Goal: Find specific page/section: Find specific page/section

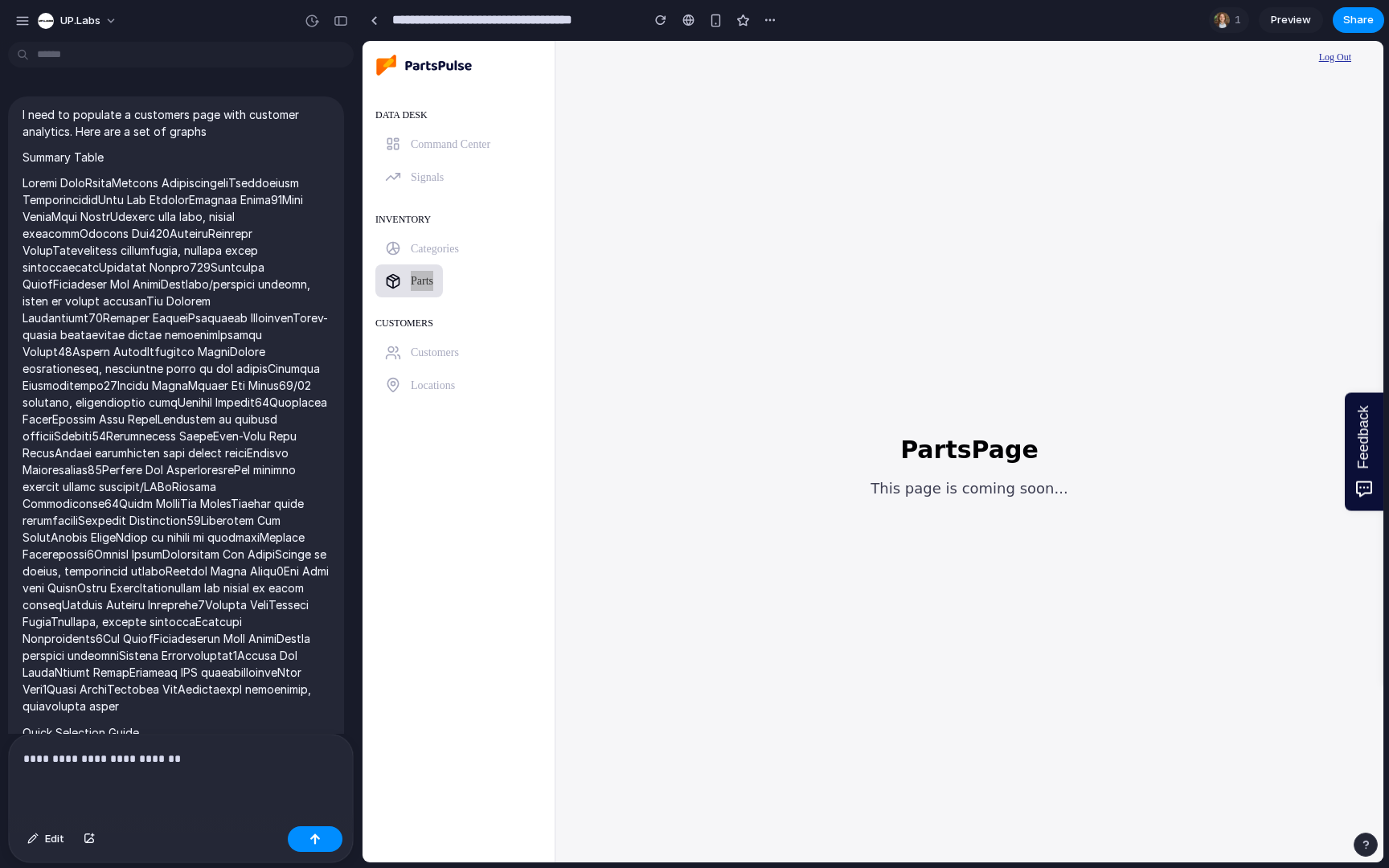
scroll to position [12642, 0]
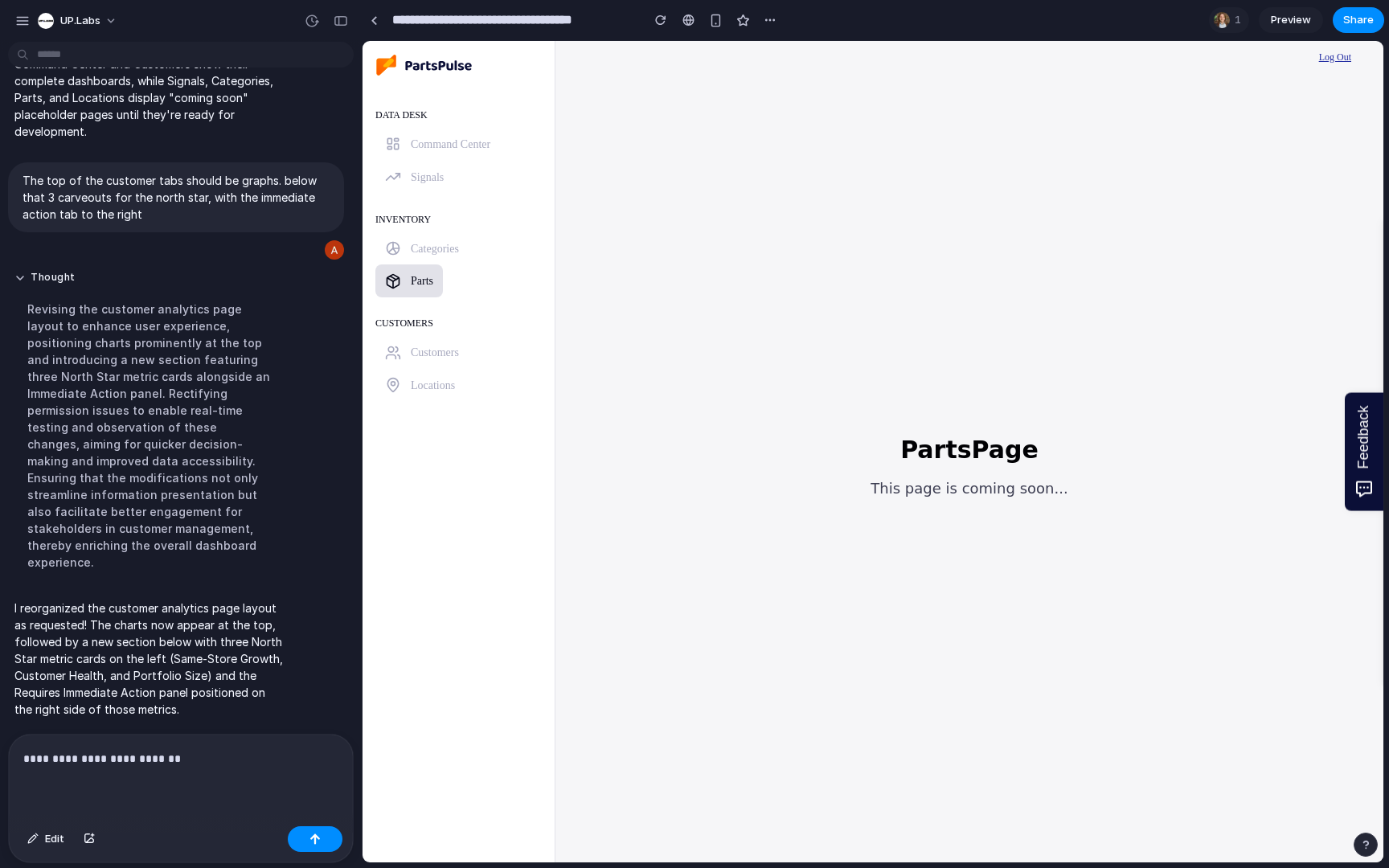
click at [424, 356] on span "Customers" at bounding box center [434, 352] width 48 height 12
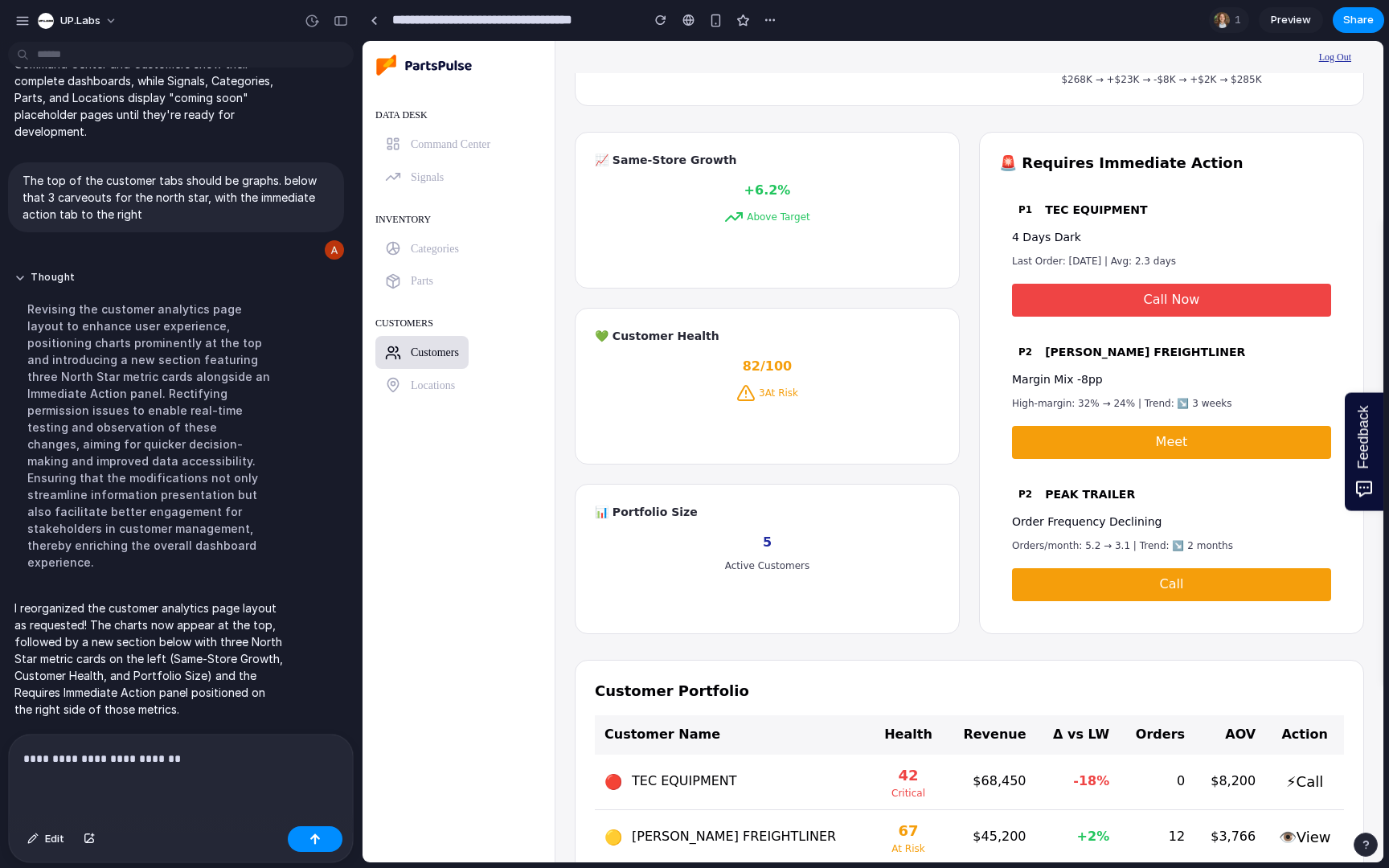
scroll to position [0, 0]
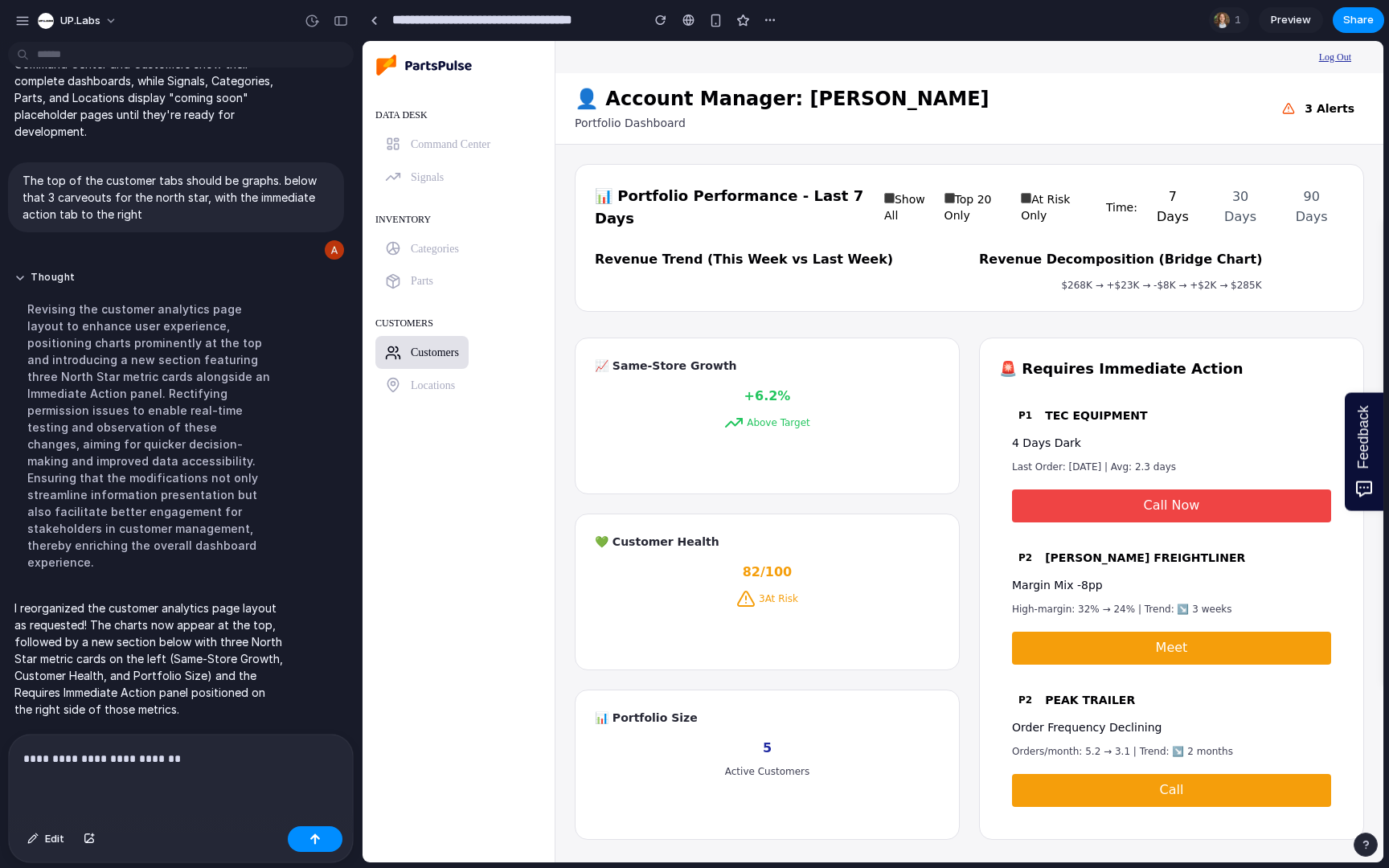
click at [470, 282] on div "INVENTORY Categories Parts" at bounding box center [459, 252] width 166 height 91
click at [423, 281] on span "Parts" at bounding box center [421, 281] width 23 height 12
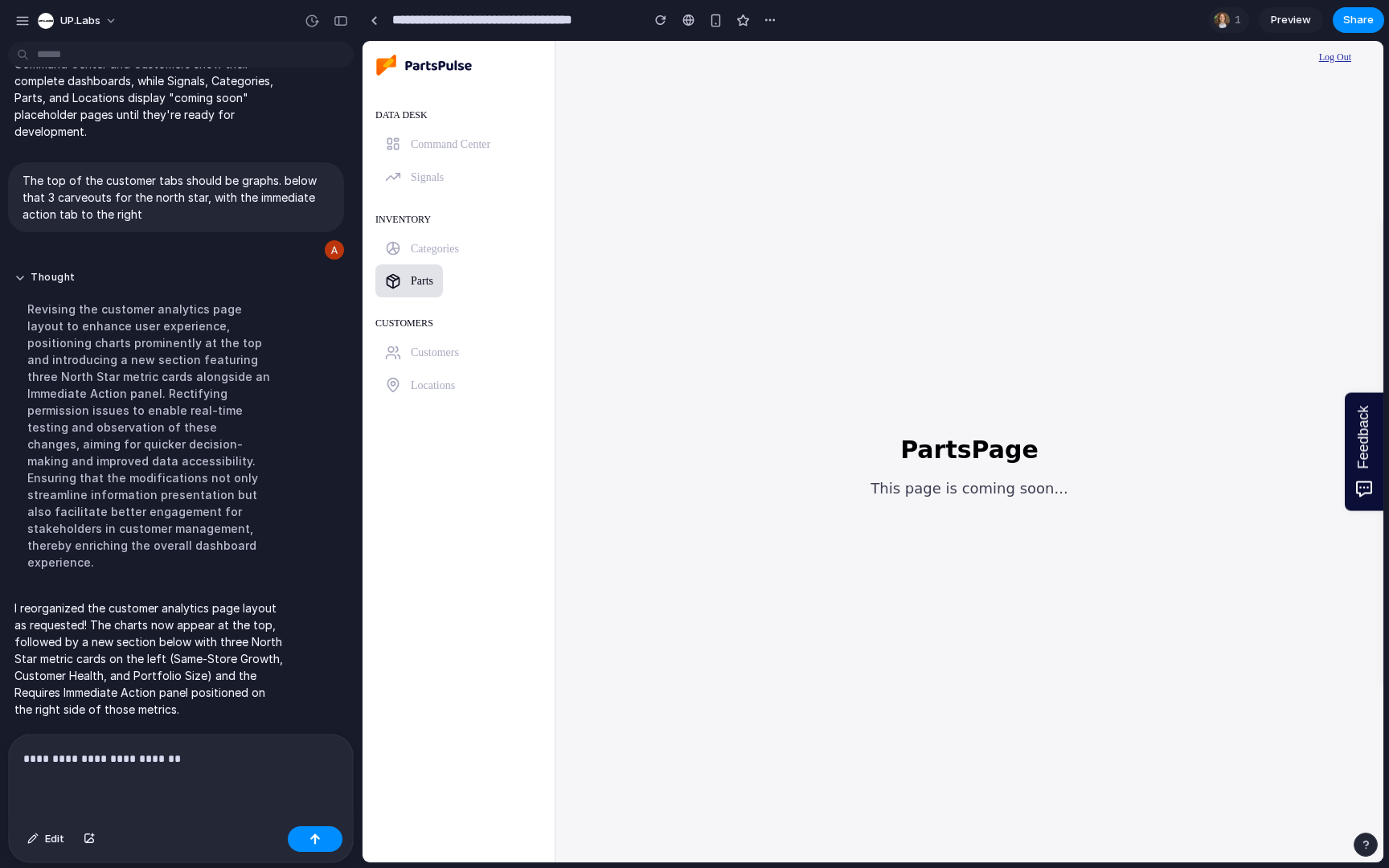
click at [419, 237] on link "Categories" at bounding box center [422, 249] width 93 height 33
click at [421, 176] on span "Signals" at bounding box center [427, 176] width 33 height 12
click at [427, 138] on span "Command Center" at bounding box center [450, 143] width 80 height 12
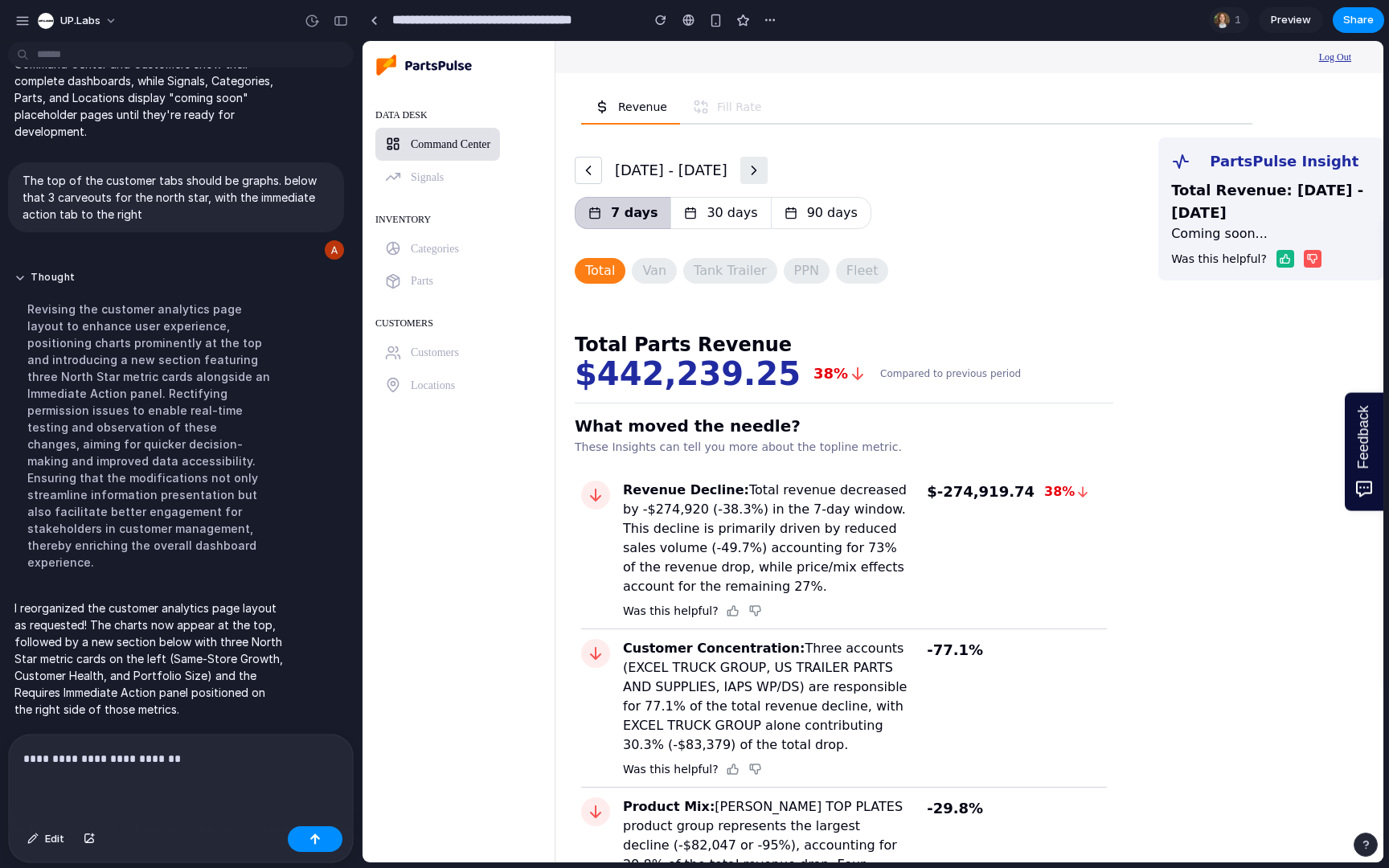
scroll to position [12642, 0]
click at [223, 762] on p "**********" at bounding box center [181, 758] width 315 height 19
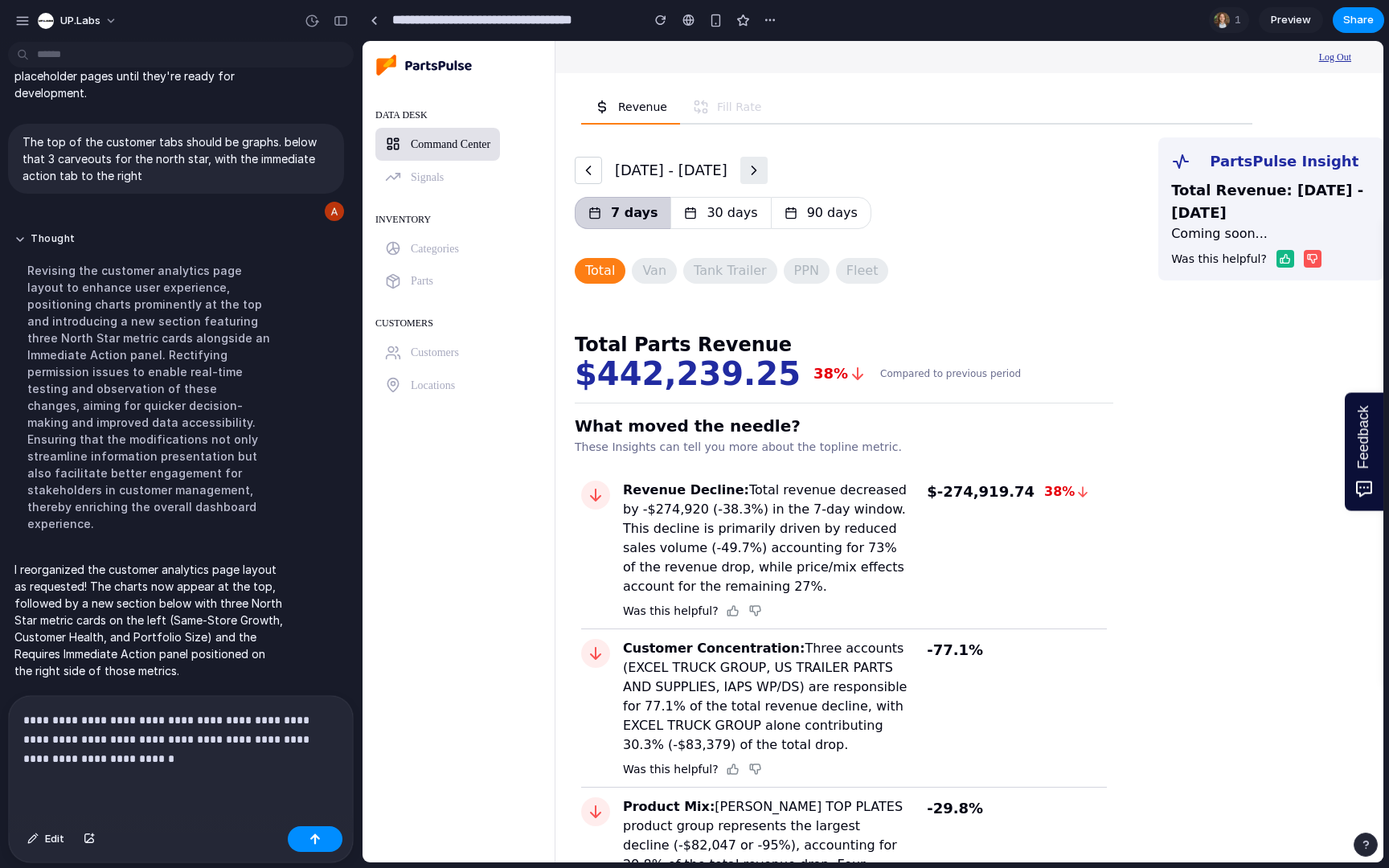
scroll to position [12670, 0]
click at [228, 776] on div "**********" at bounding box center [181, 757] width 344 height 123
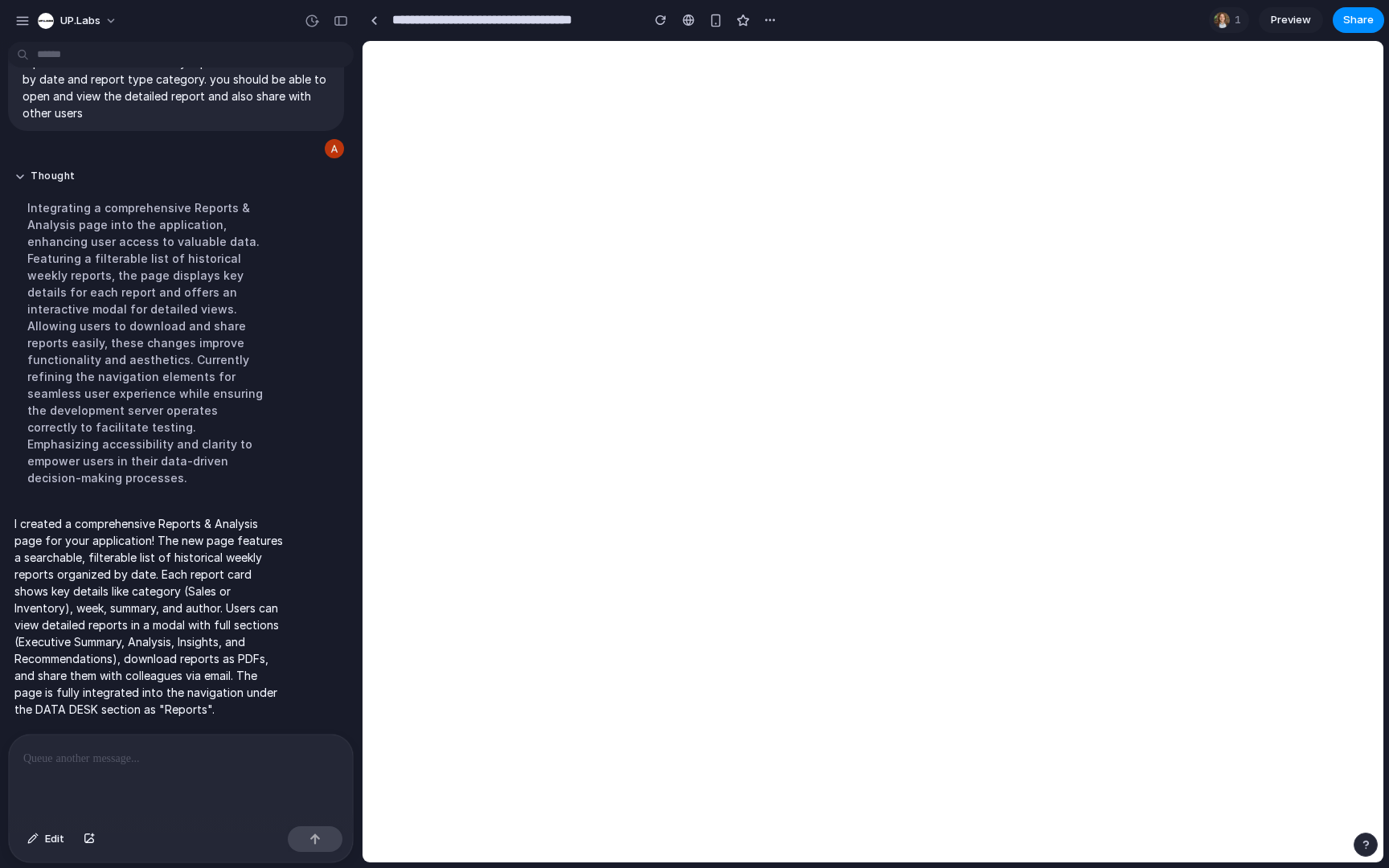
scroll to position [0, 0]
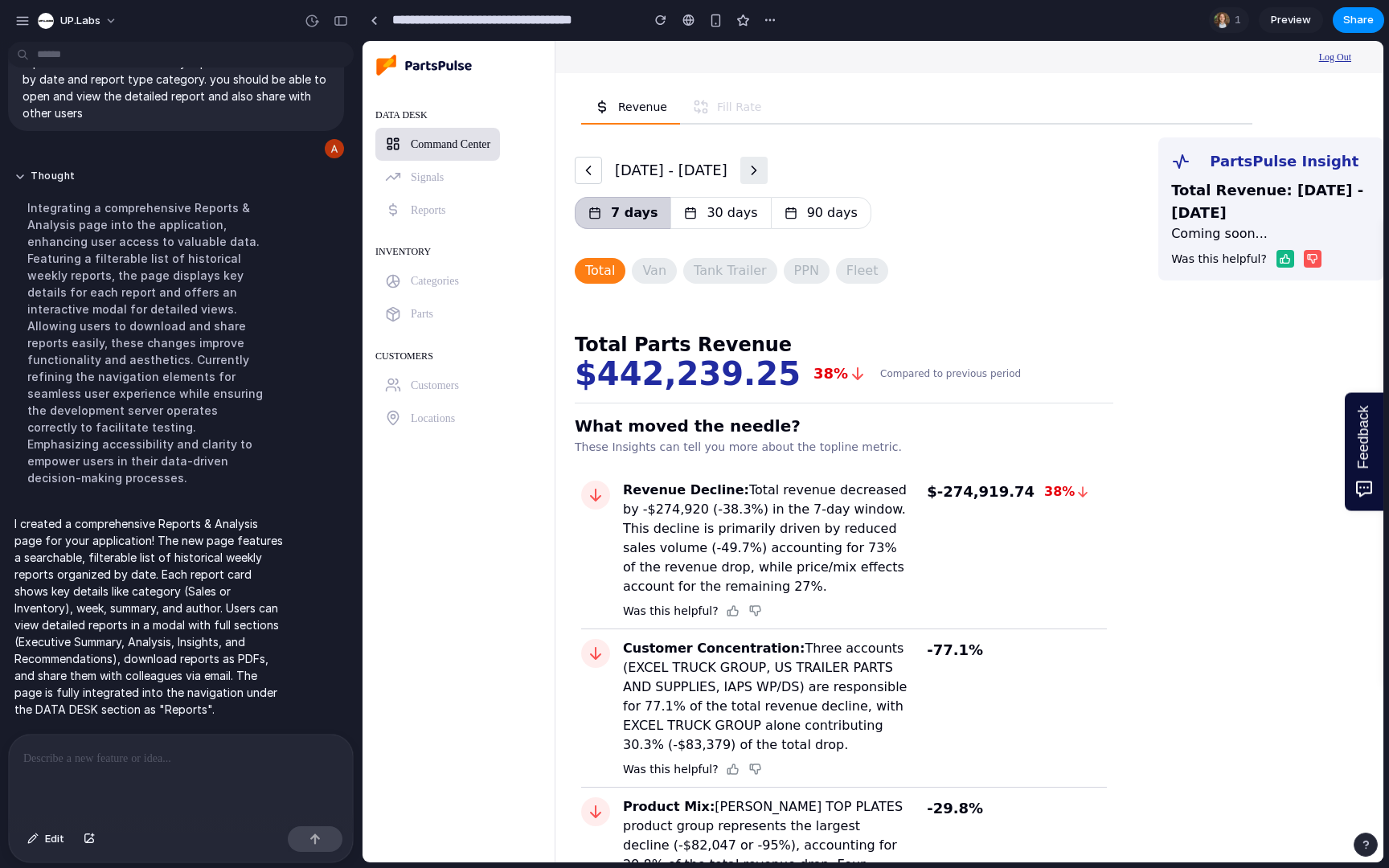
click at [407, 209] on link "Reports" at bounding box center [416, 210] width 80 height 33
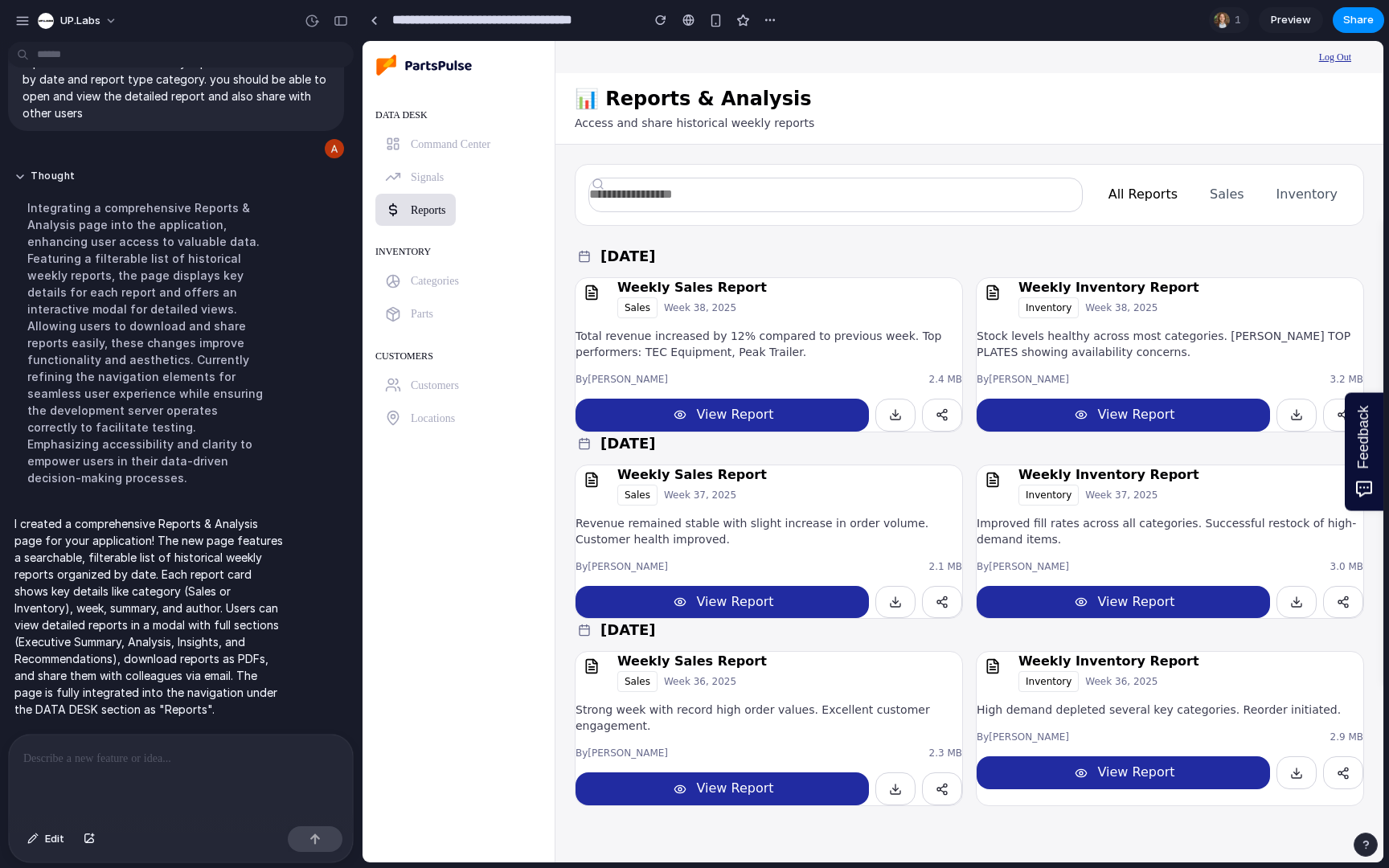
click at [1246, 196] on button "Sales" at bounding box center [1226, 195] width 60 height 35
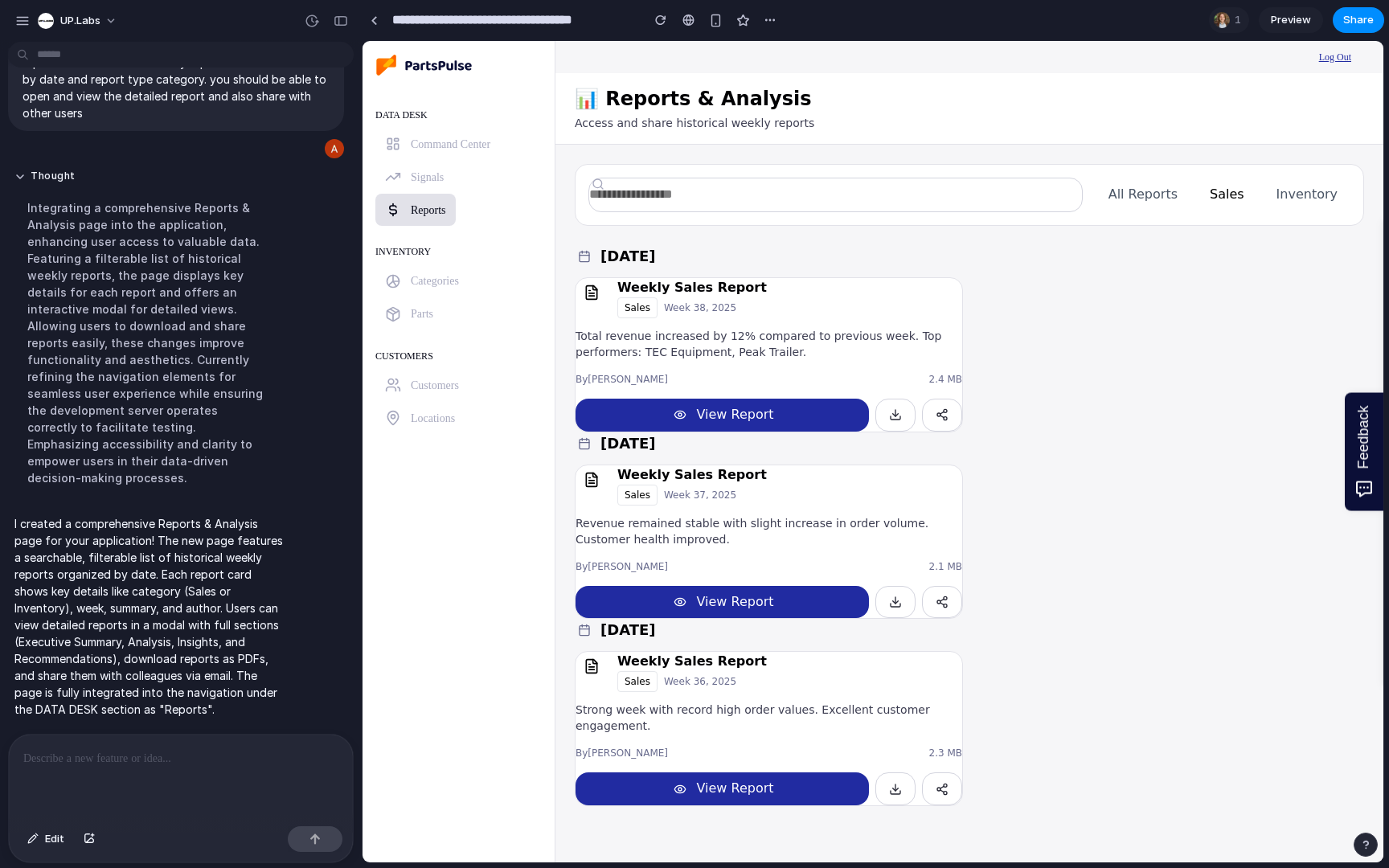
click at [1309, 195] on button "Inventory" at bounding box center [1306, 195] width 87 height 35
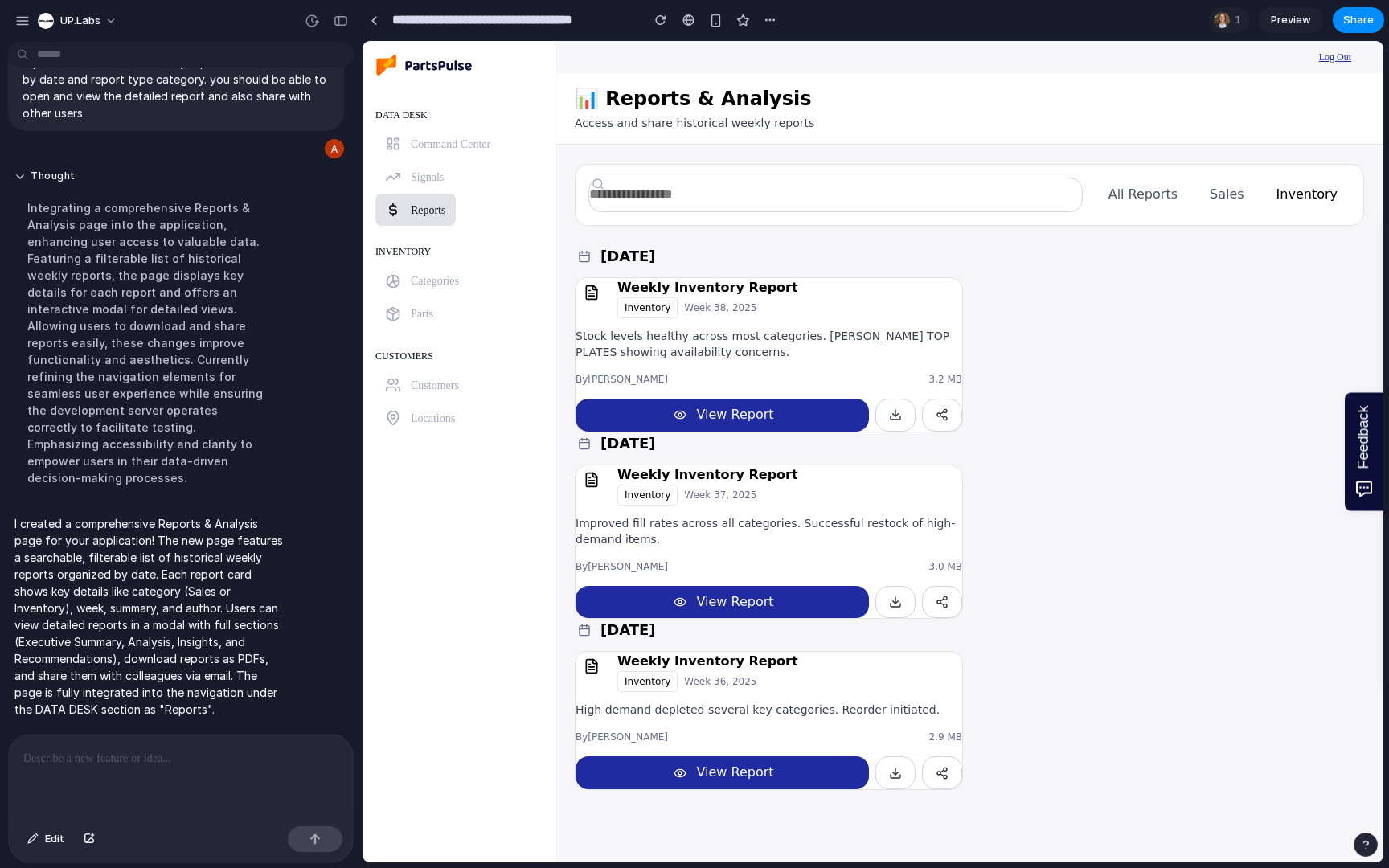
click at [1159, 202] on button "All Reports" at bounding box center [1143, 195] width 95 height 35
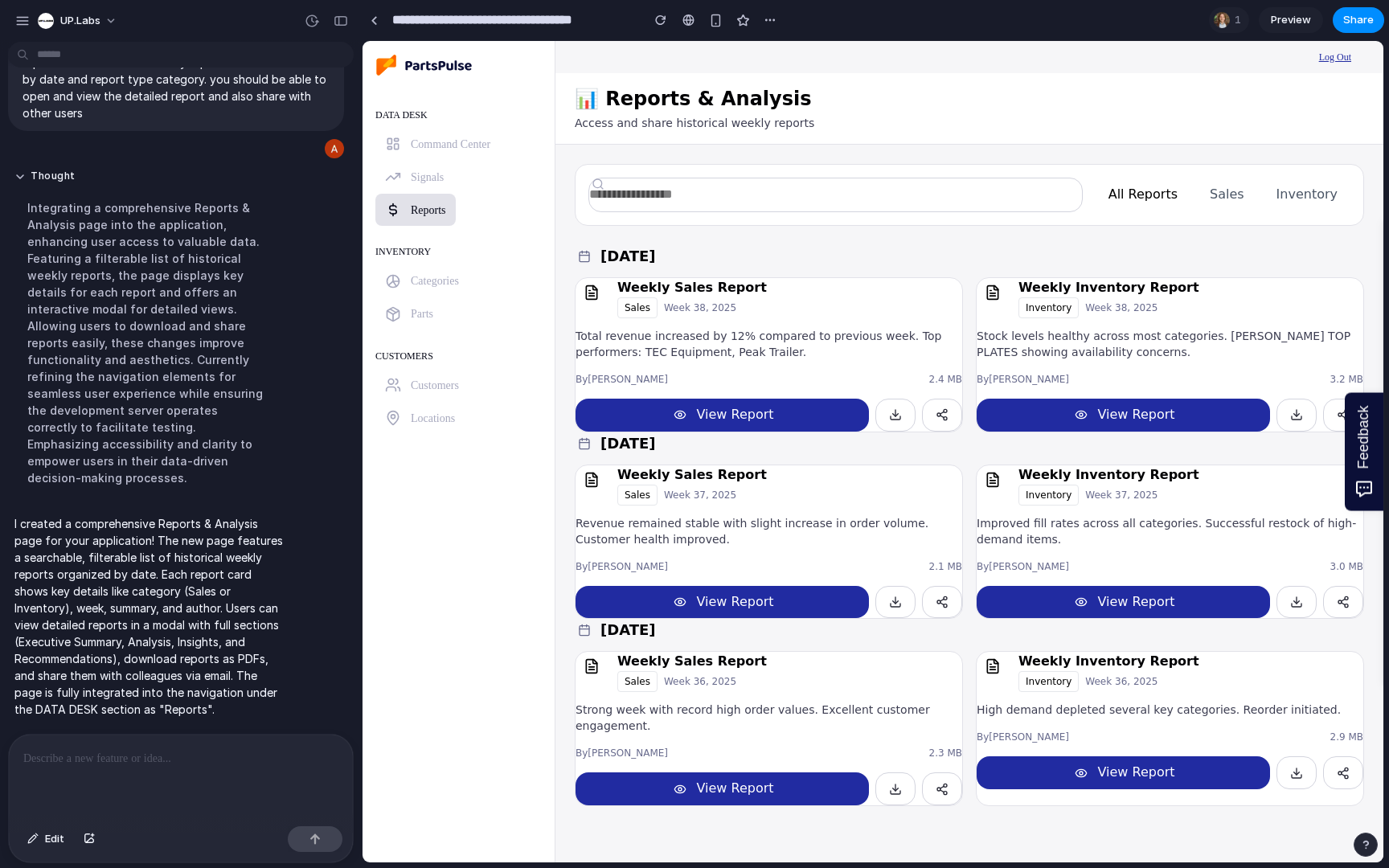
click at [1230, 202] on button "Sales" at bounding box center [1226, 195] width 60 height 35
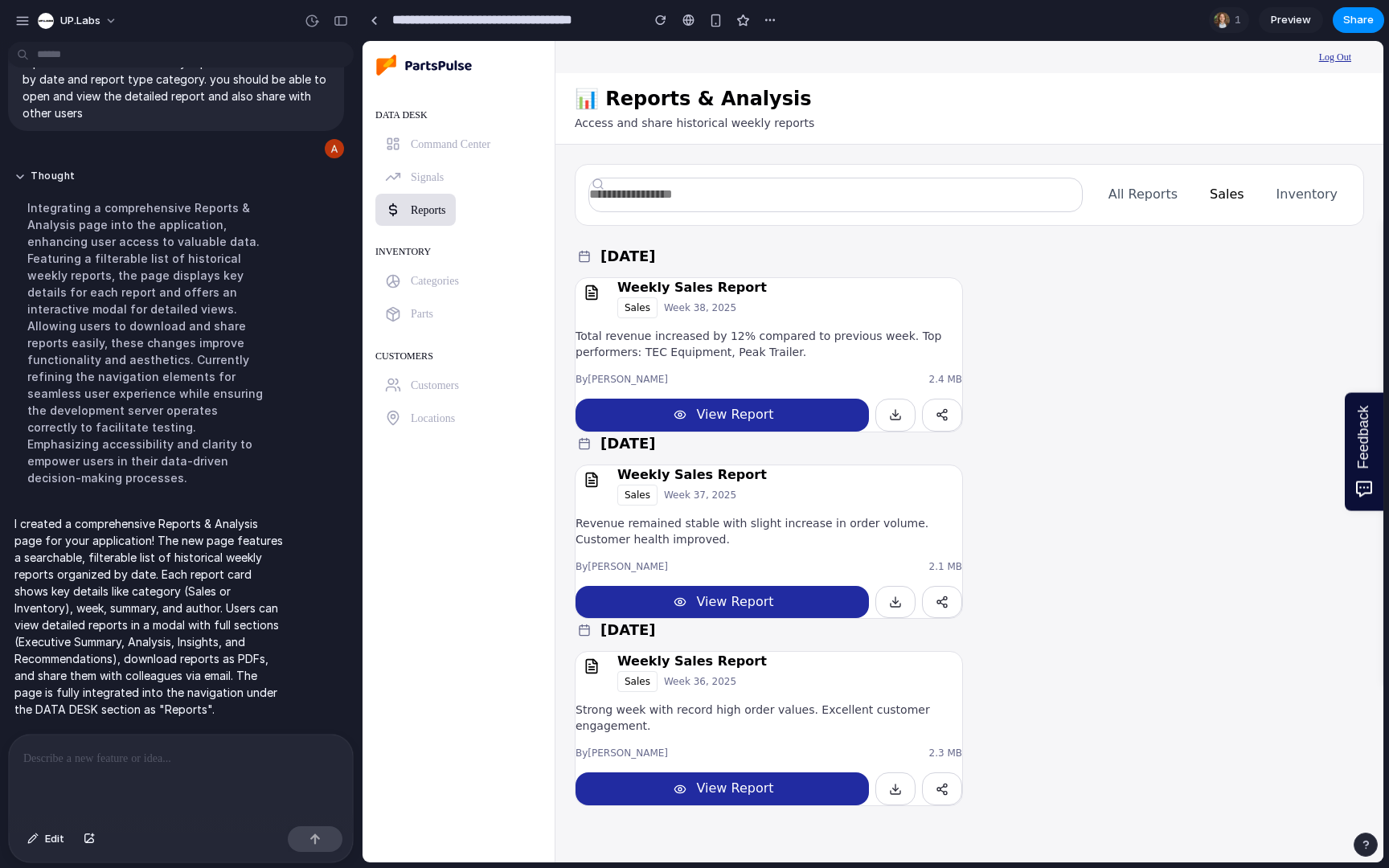
click at [1294, 193] on button "Inventory" at bounding box center [1306, 195] width 87 height 35
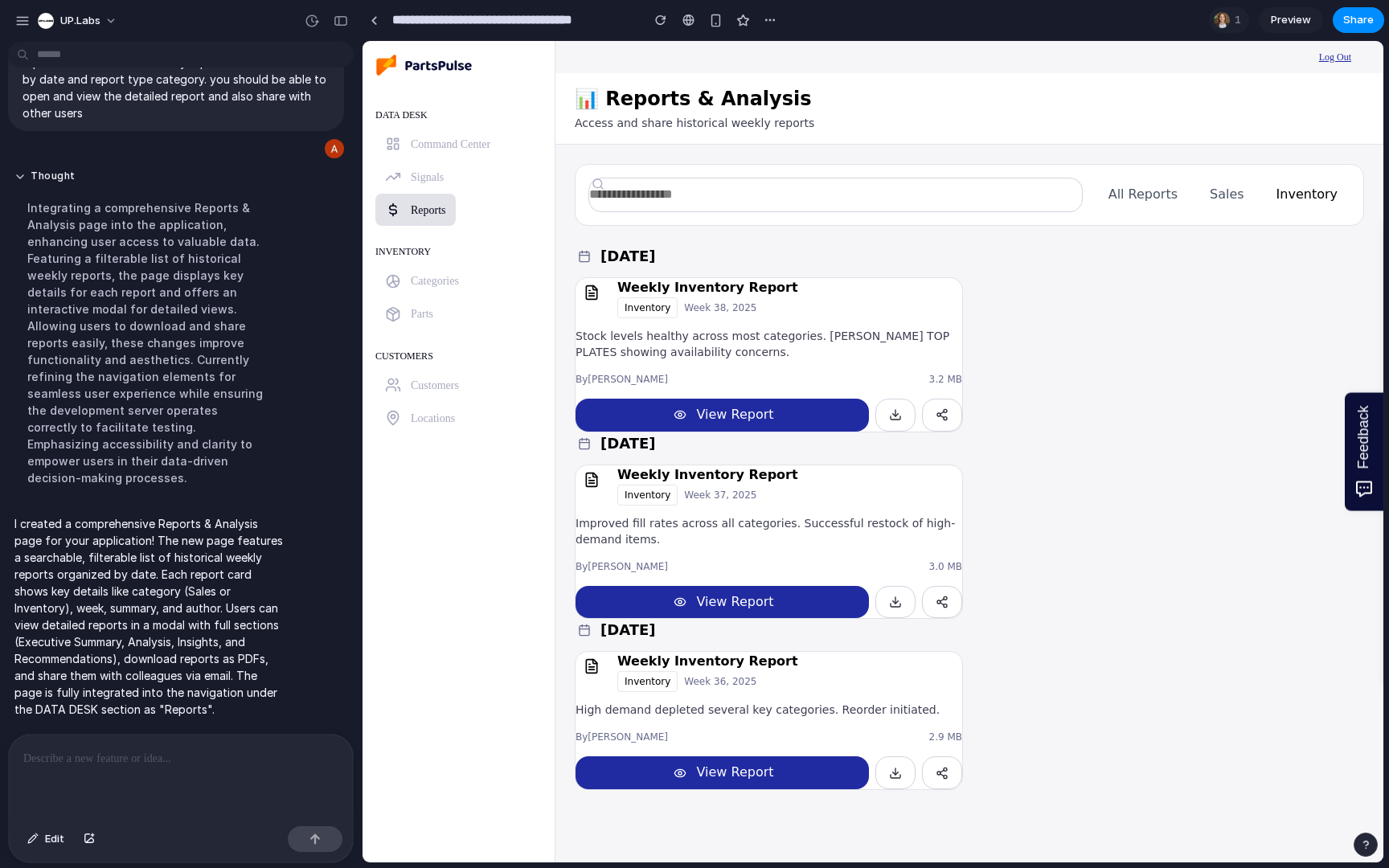
click at [756, 427] on button "View Report" at bounding box center [722, 415] width 293 height 33
click at [745, 419] on button "View Report" at bounding box center [722, 415] width 293 height 33
